Goal: Check status: Check status

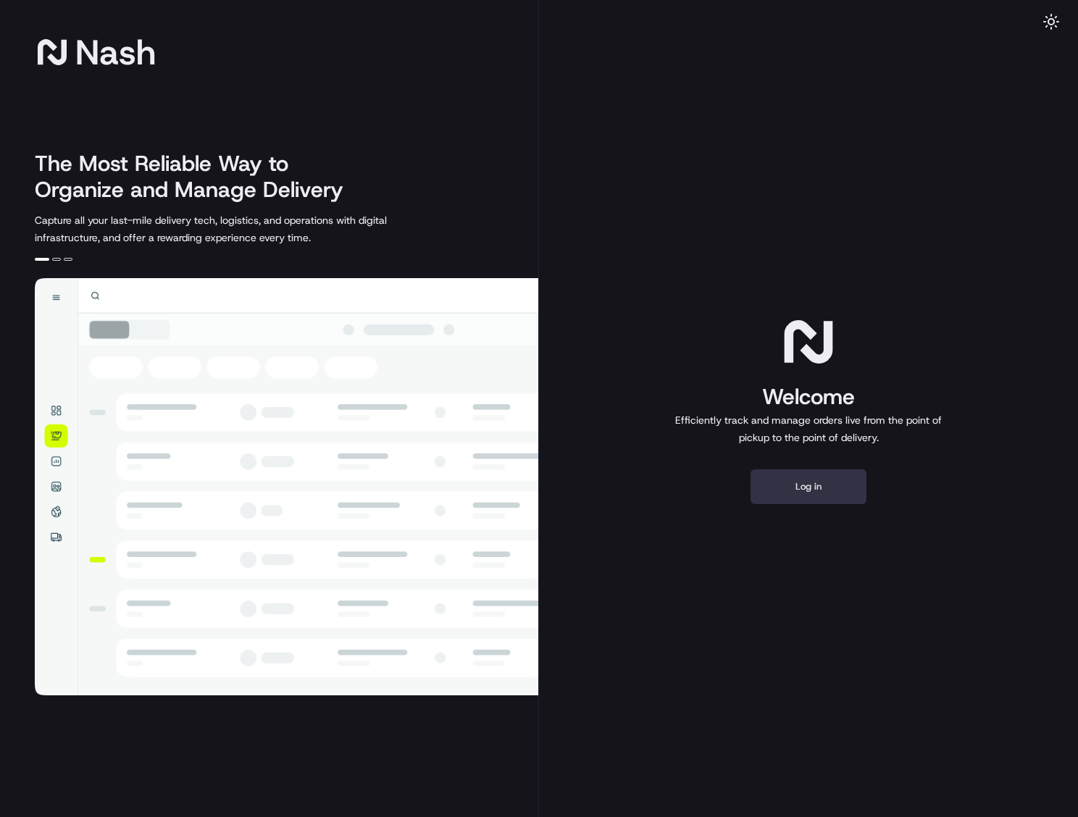
click at [837, 499] on button "Log in" at bounding box center [808, 486] width 116 height 35
